Goal: Task Accomplishment & Management: Manage account settings

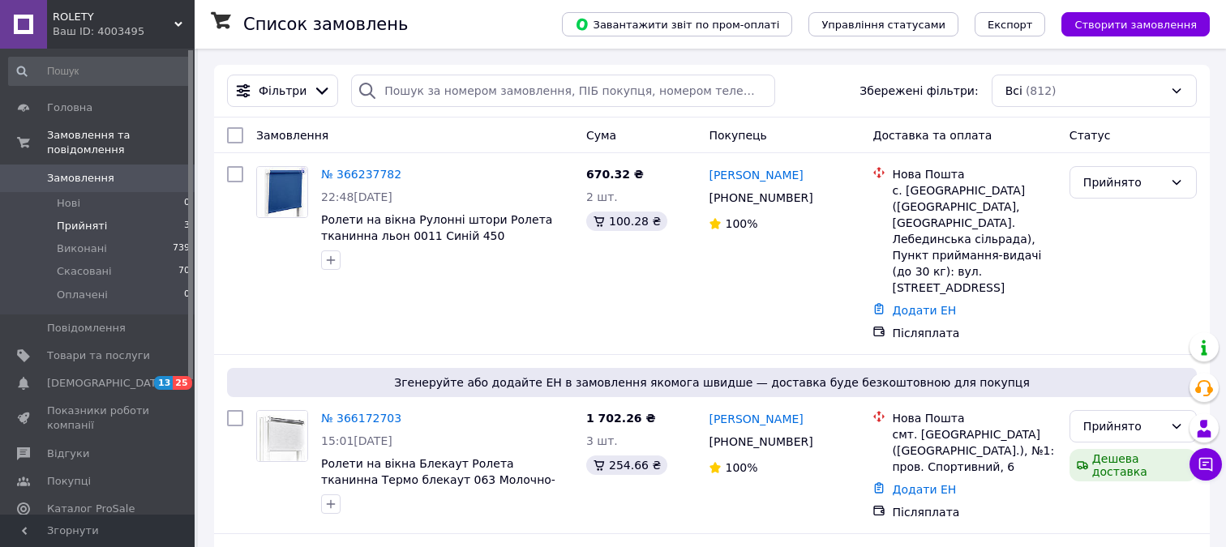
click at [149, 233] on li "Прийняті 3" at bounding box center [100, 226] width 200 height 23
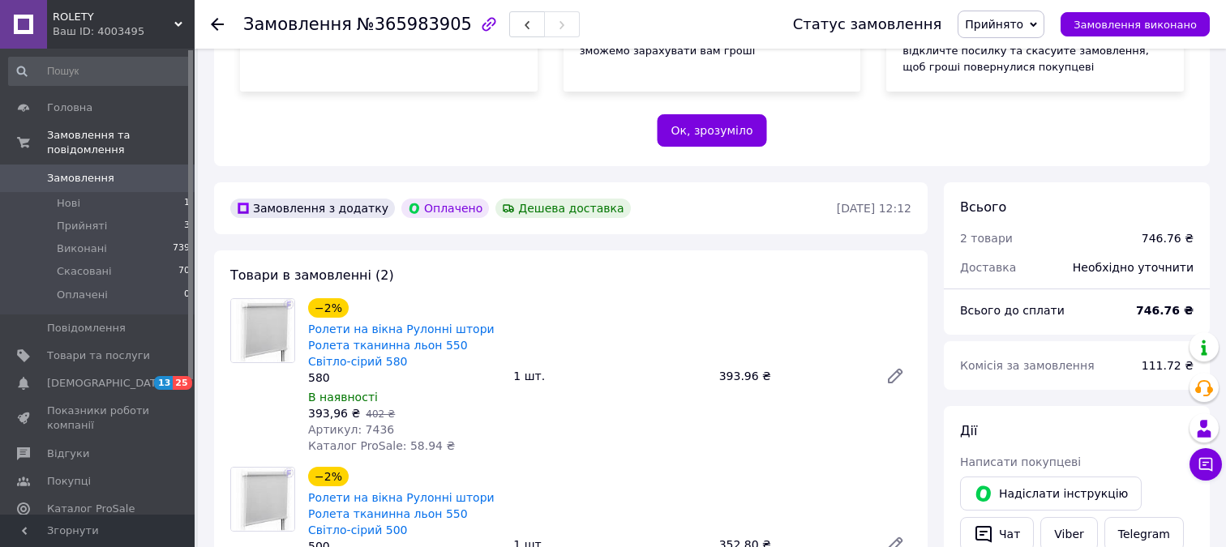
scroll to position [335, 0]
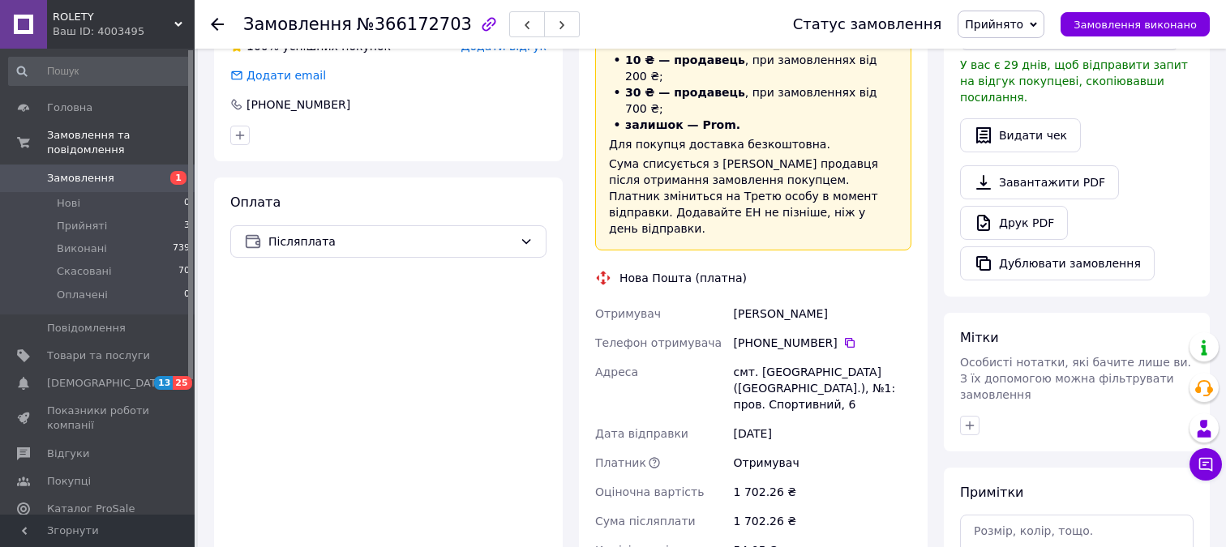
scroll to position [501, 0]
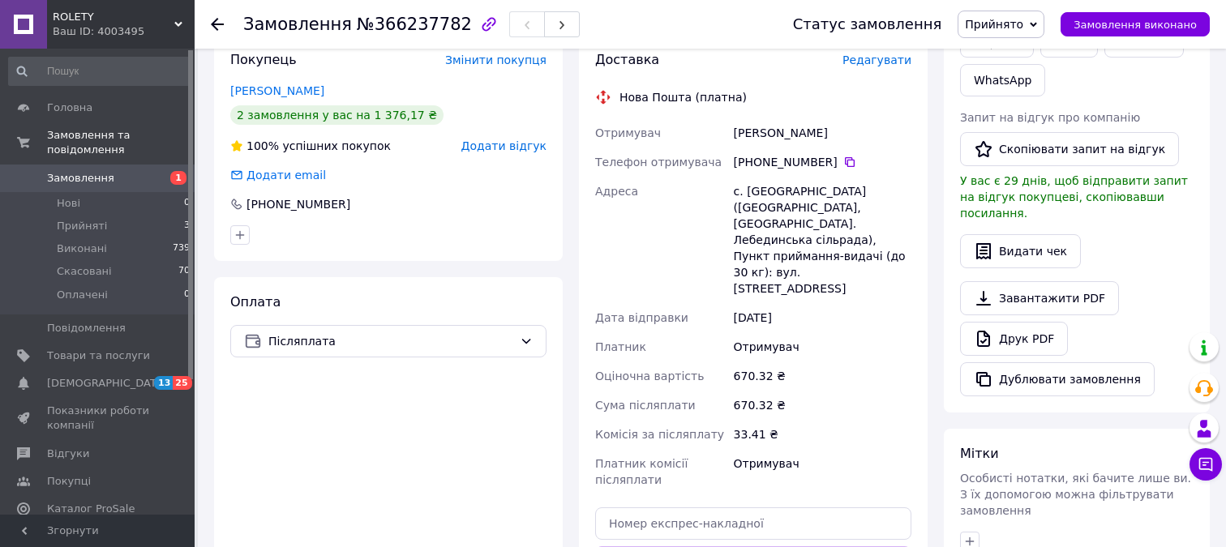
scroll to position [373, 0]
